Goal: Check status: Check status

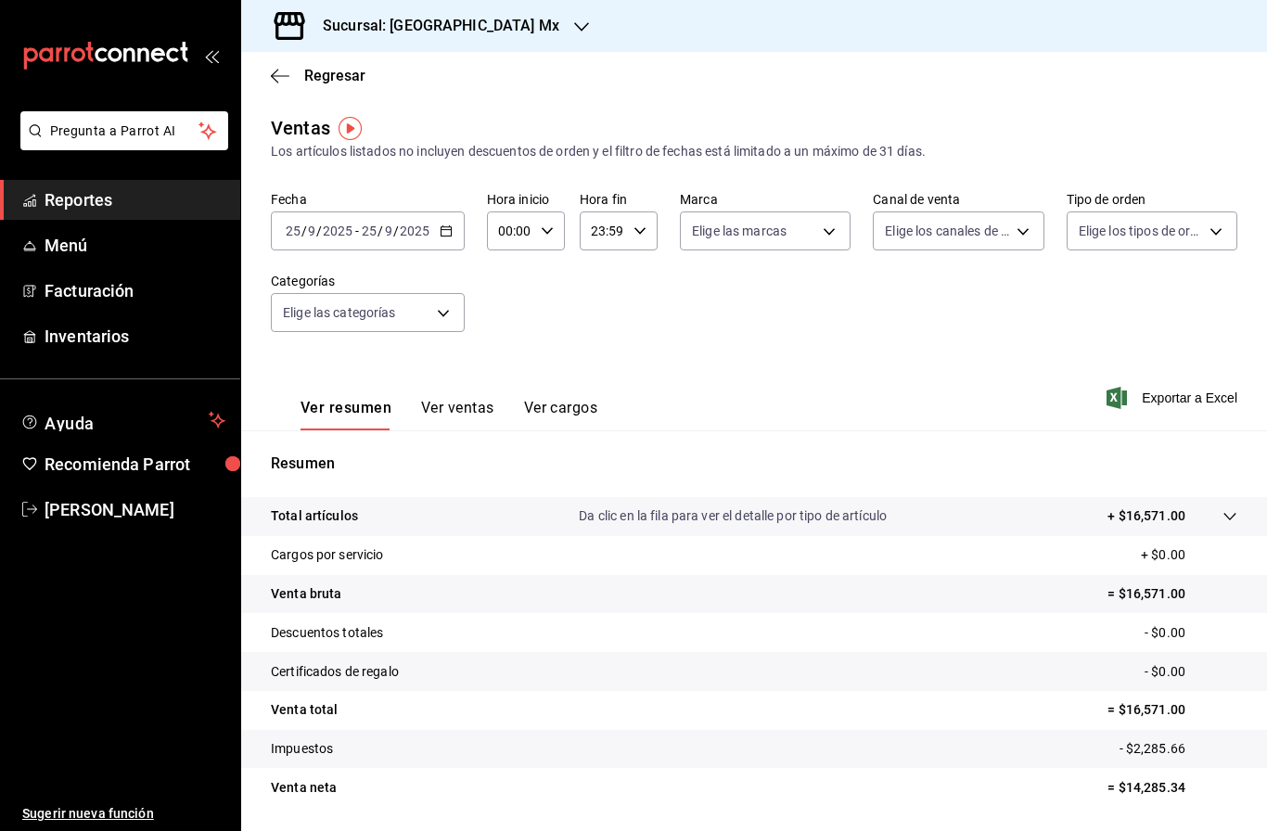
click at [127, 208] on span "Reportes" at bounding box center [135, 199] width 181 height 25
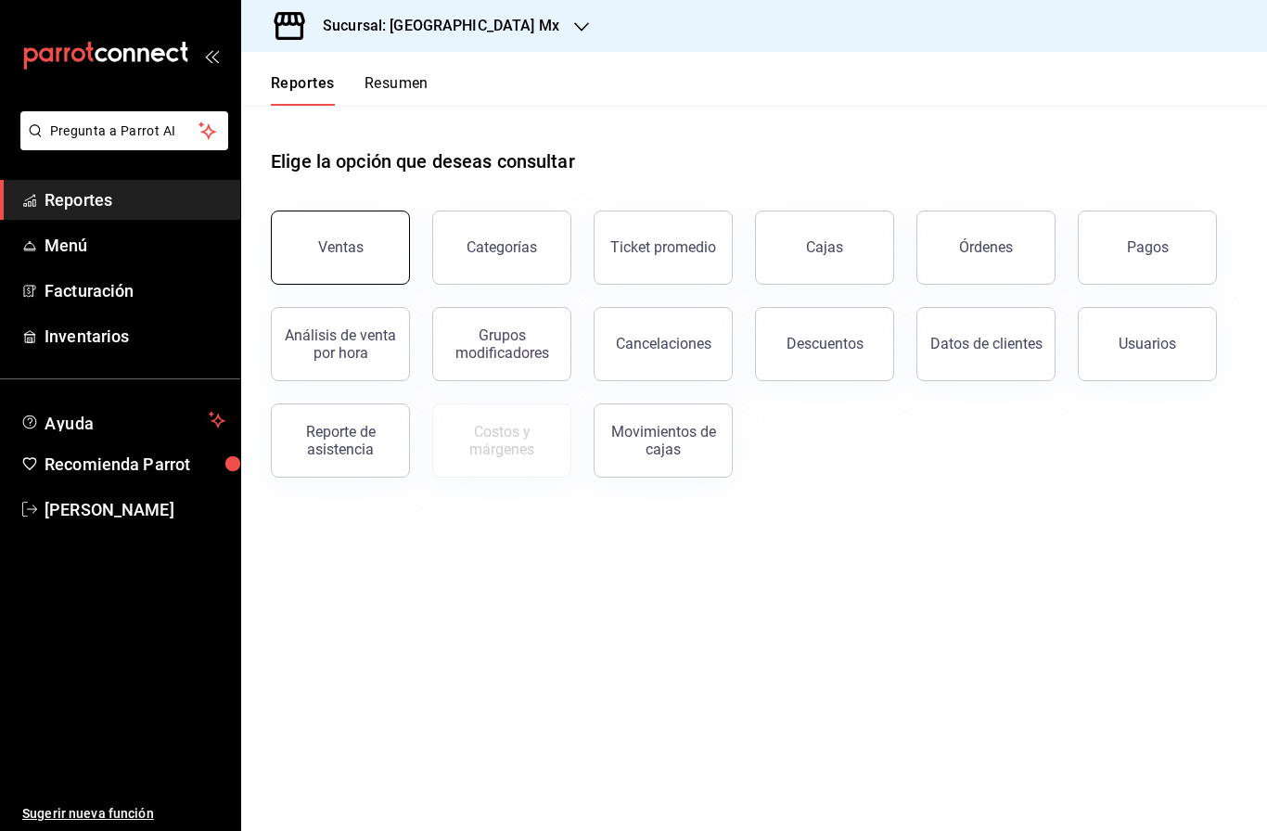
click at [337, 214] on button "Ventas" at bounding box center [340, 248] width 139 height 74
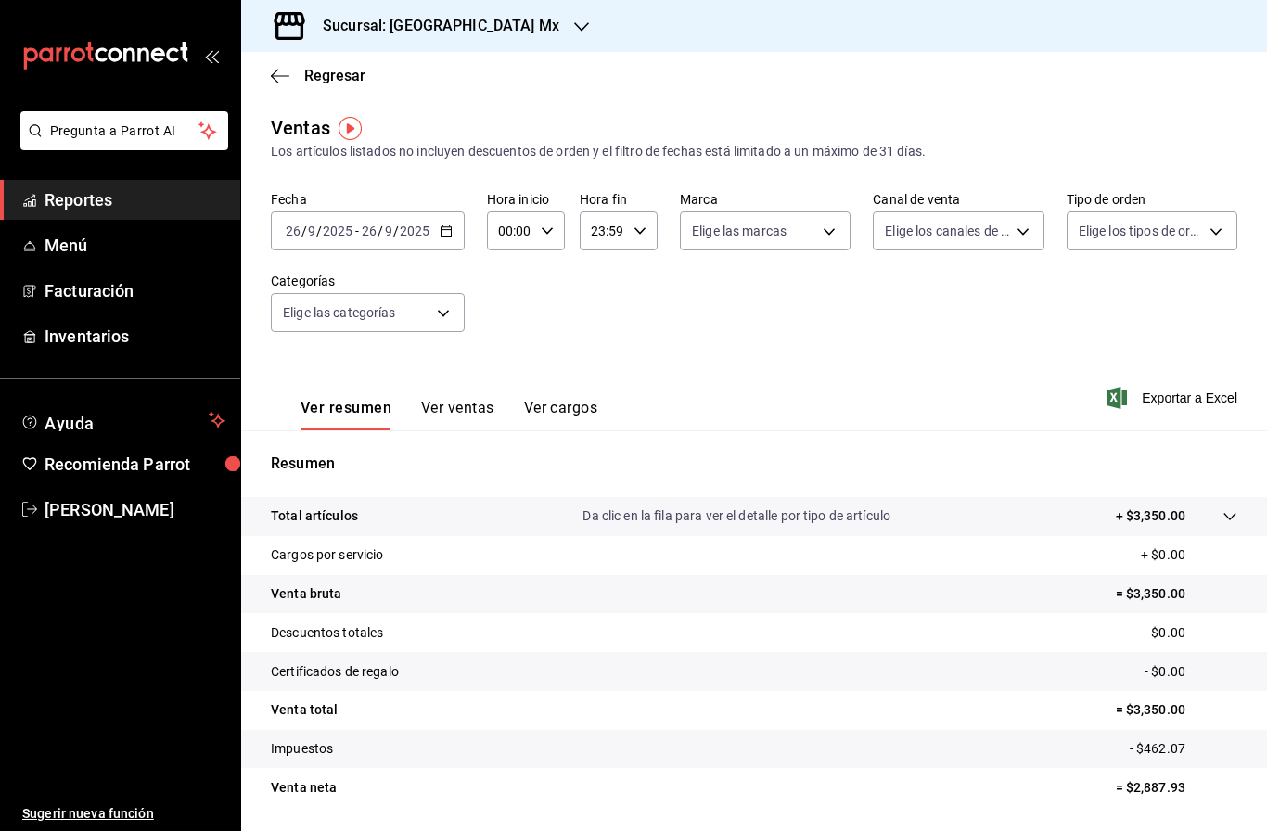
click at [384, 231] on input "9" at bounding box center [388, 231] width 9 height 15
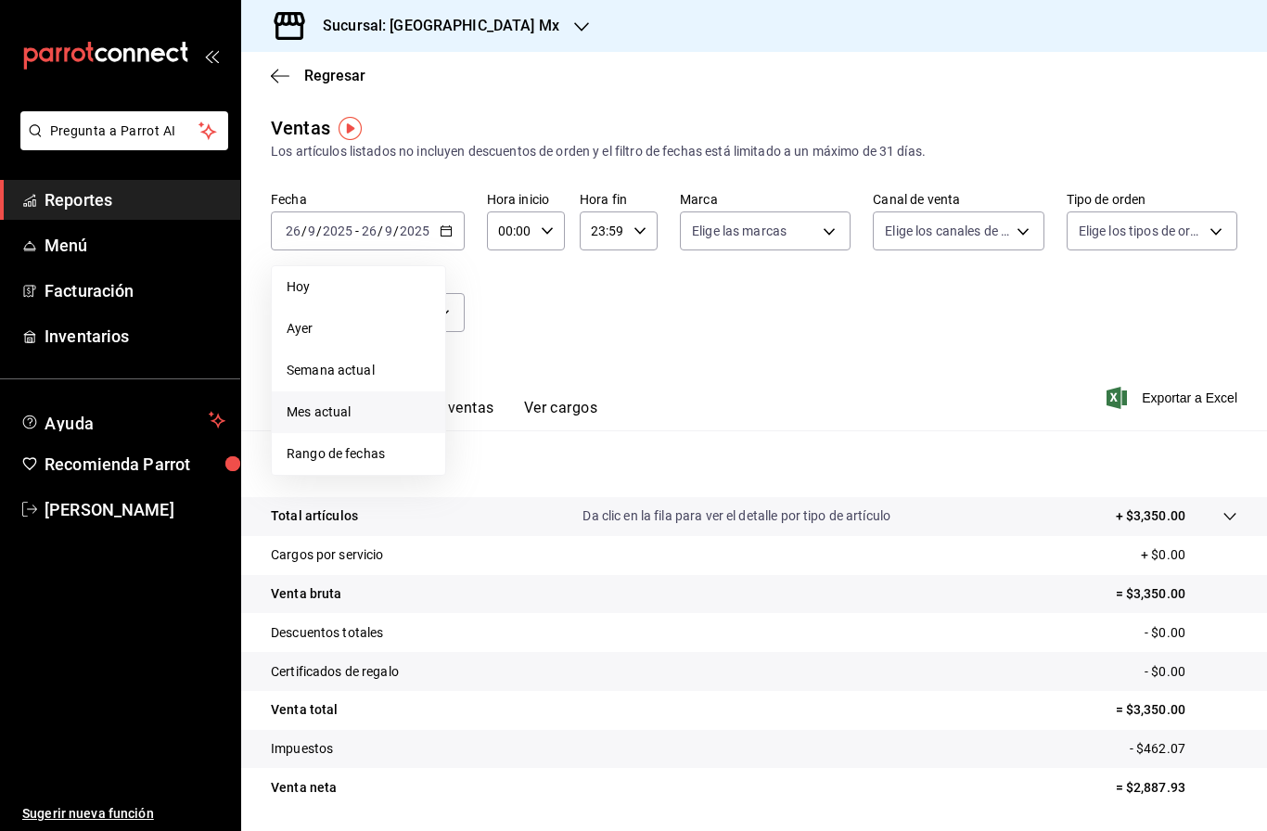
click at [358, 429] on li "Mes actual" at bounding box center [358, 413] width 173 height 42
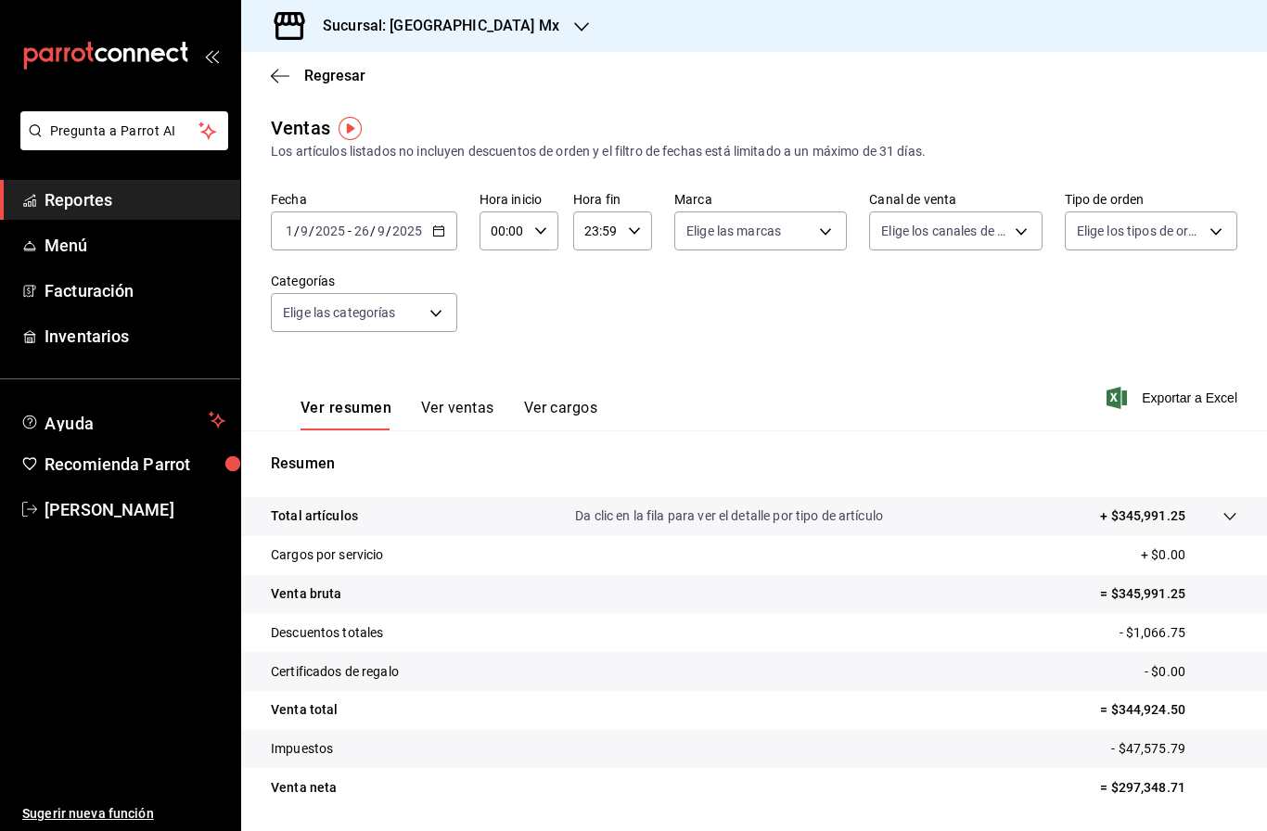
click at [366, 231] on input "26" at bounding box center [361, 231] width 17 height 15
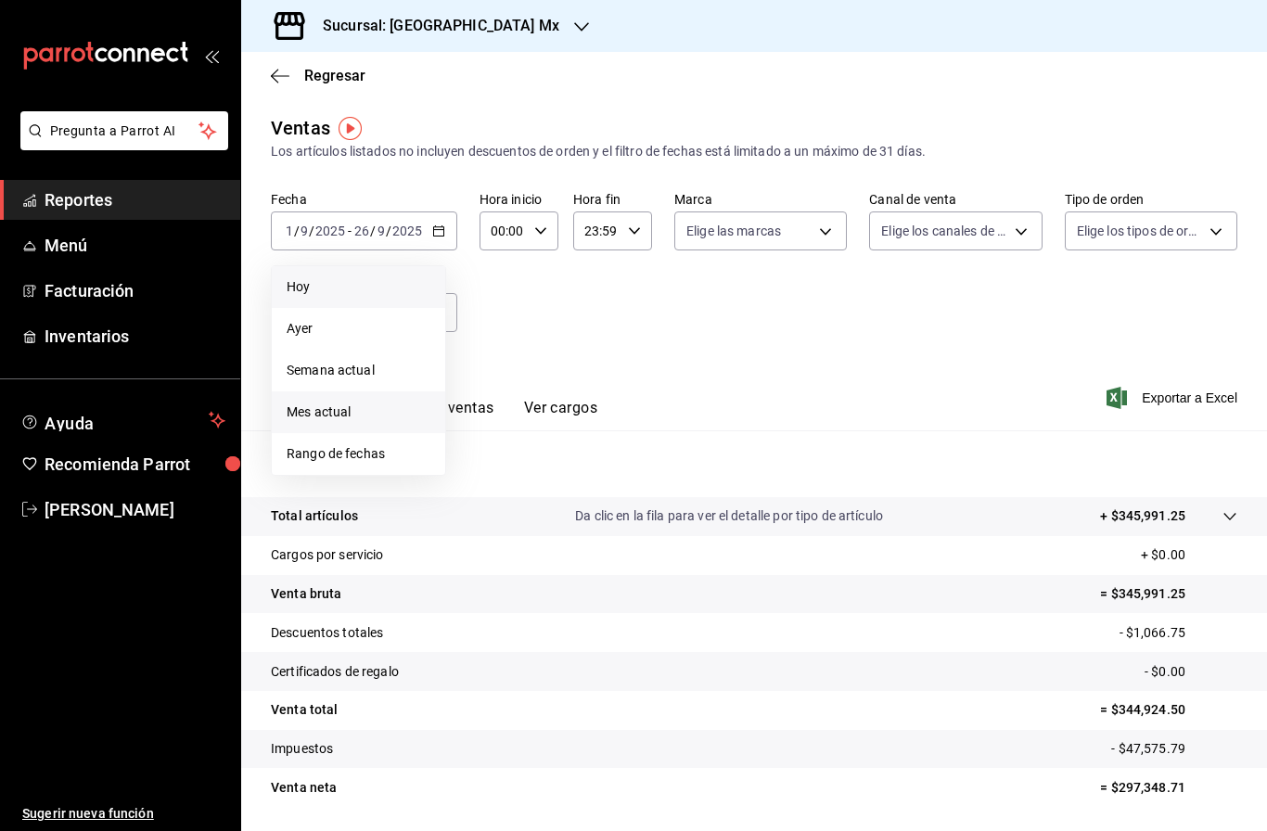
click at [343, 284] on span "Hoy" at bounding box center [359, 286] width 144 height 19
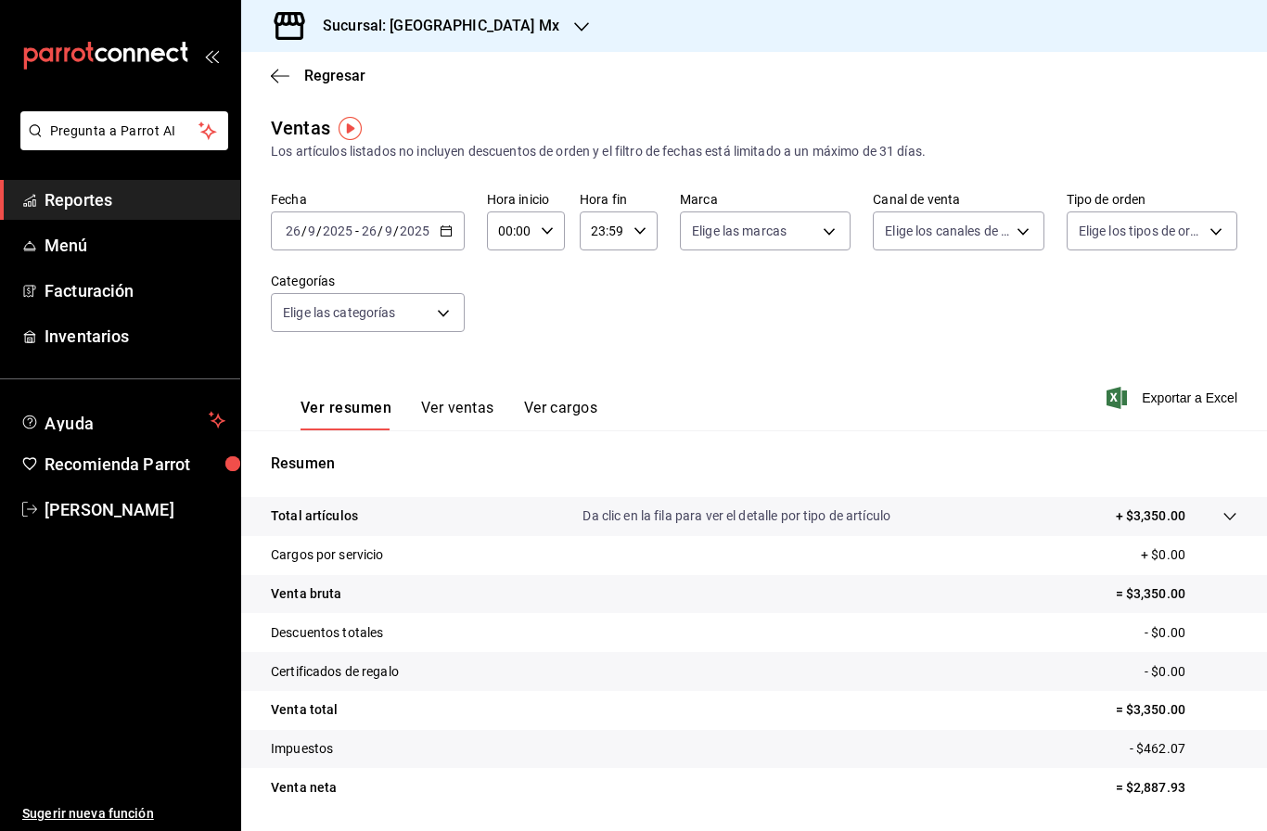
click at [392, 215] on div "[DATE] [DATE] - [DATE] [DATE]" at bounding box center [368, 231] width 194 height 39
click at [353, 329] on span "Ayer" at bounding box center [359, 328] width 144 height 19
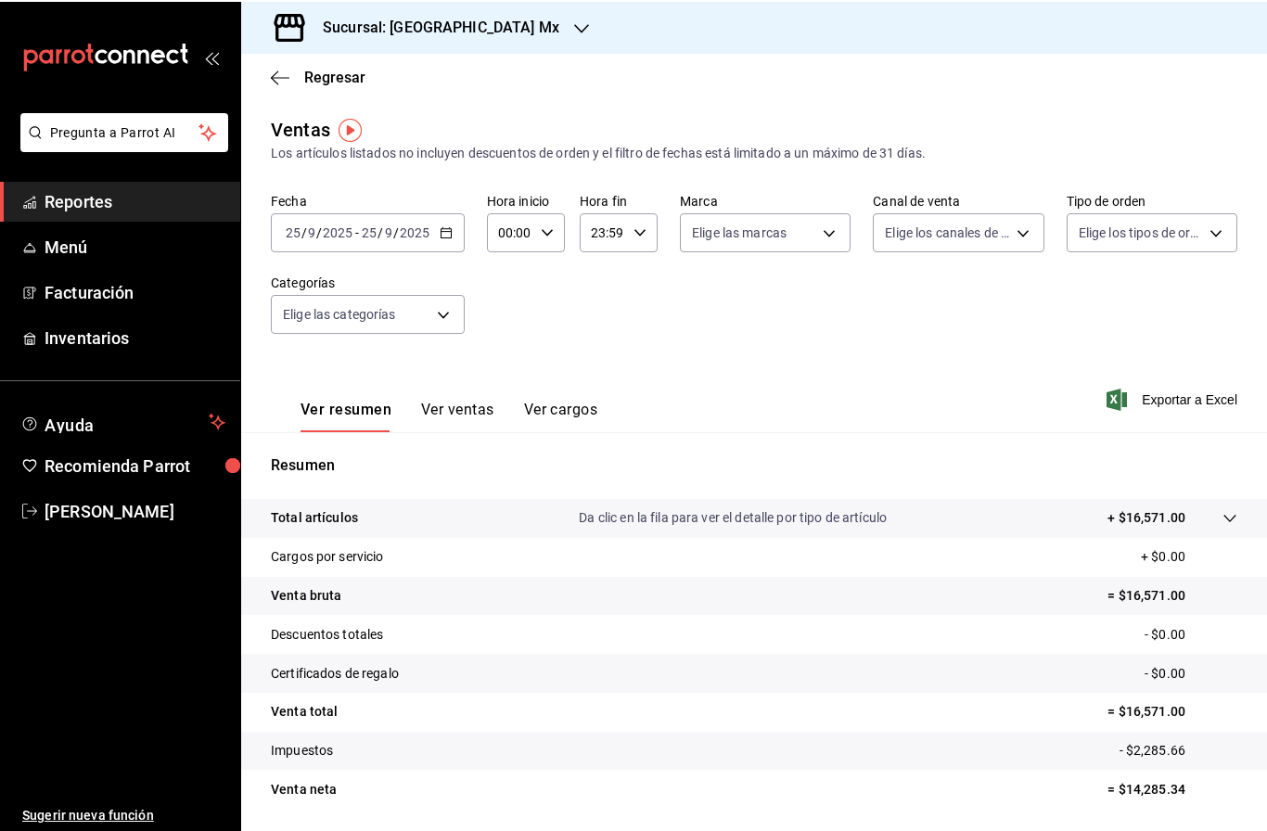
click at [342, 229] on input "2025" at bounding box center [338, 231] width 32 height 15
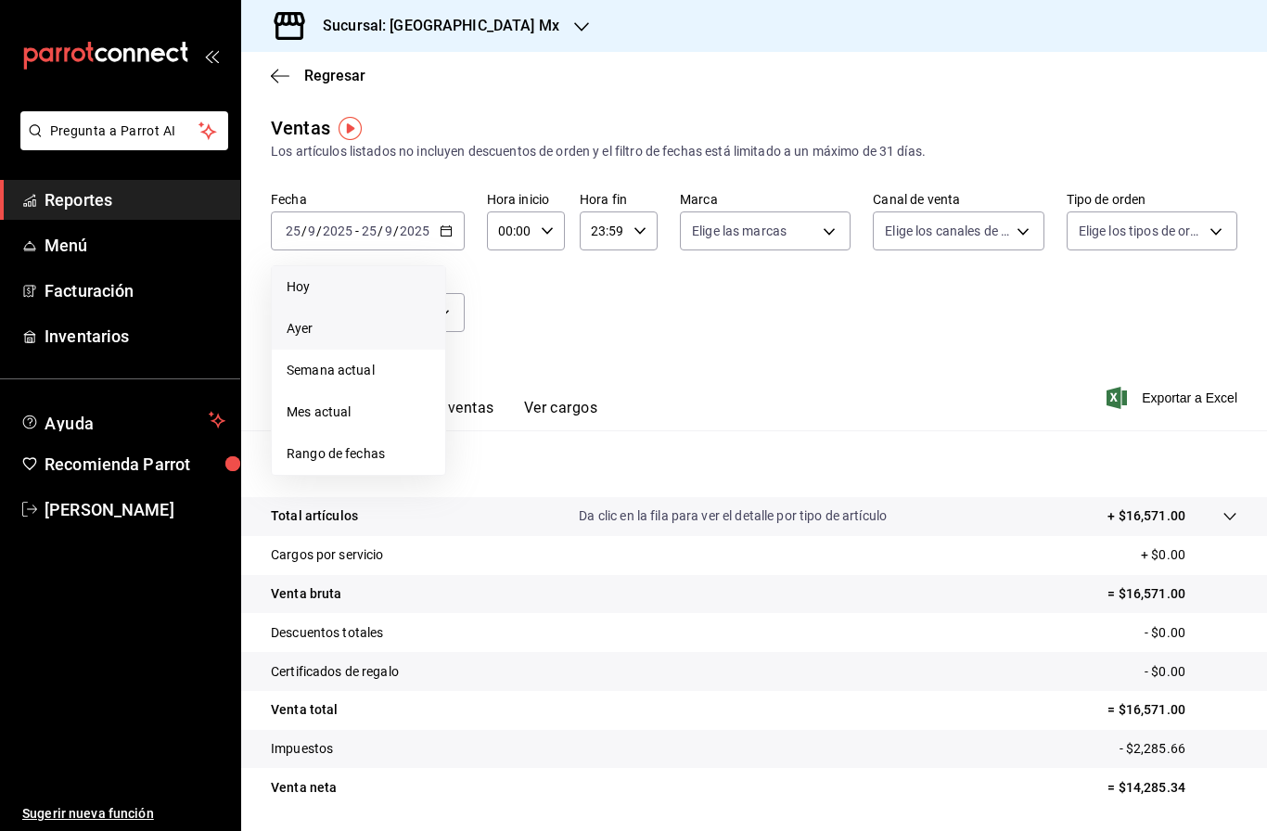
click at [354, 296] on span "Hoy" at bounding box center [359, 286] width 144 height 19
